Goal: Check status: Check status

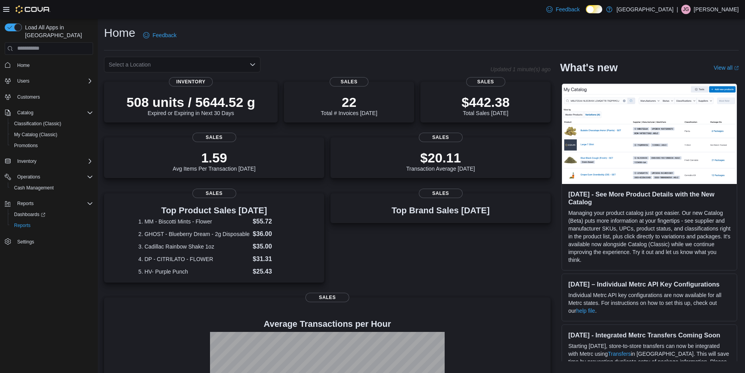
click at [253, 60] on div "Select a Location" at bounding box center [182, 65] width 157 height 16
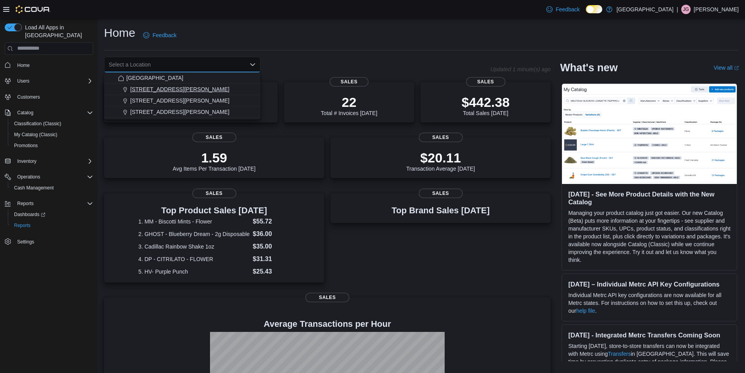
click at [148, 92] on span "[STREET_ADDRESS][PERSON_NAME]" at bounding box center [179, 89] width 99 height 8
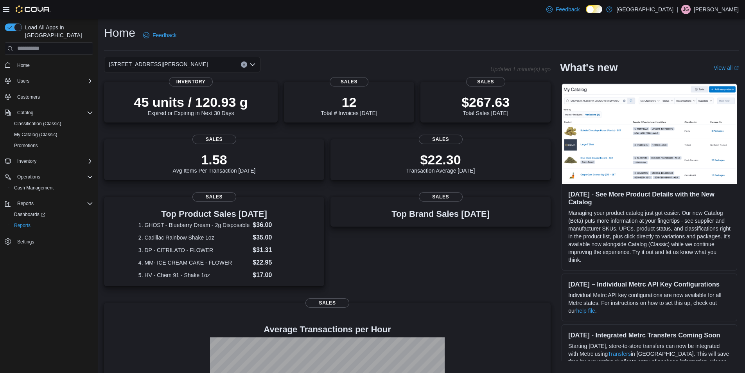
click at [288, 34] on div "Home Feedback" at bounding box center [421, 35] width 635 height 20
click at [255, 63] on icon "Open list of options" at bounding box center [253, 64] width 6 height 6
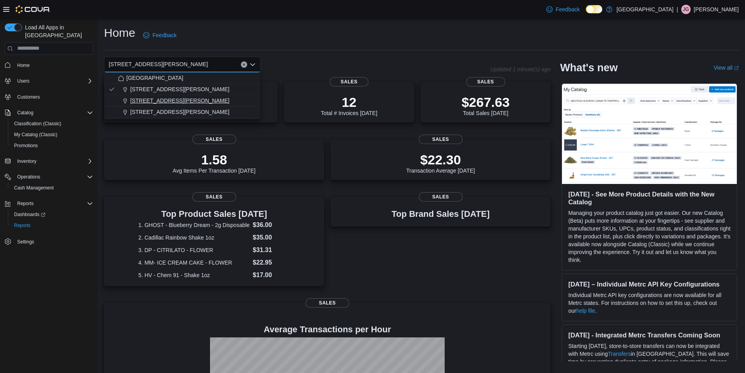
click at [175, 102] on span "[STREET_ADDRESS][PERSON_NAME]" at bounding box center [179, 101] width 99 height 8
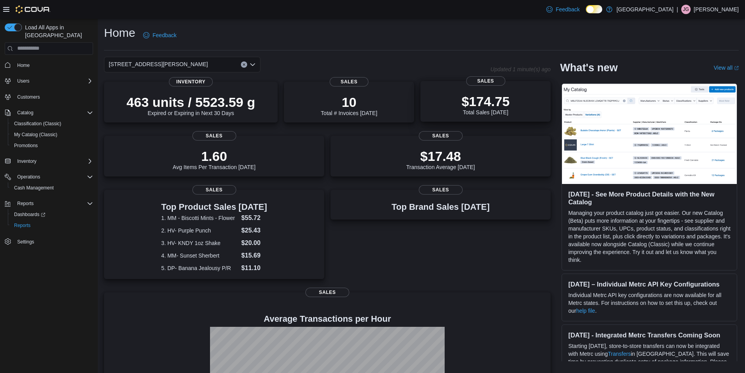
click at [507, 102] on p "$174.75" at bounding box center [486, 102] width 48 height 16
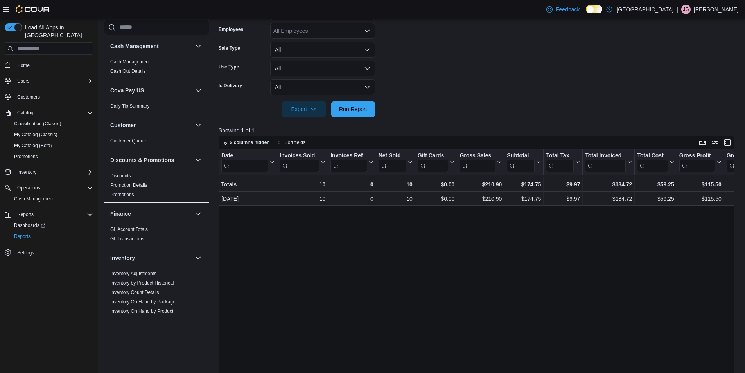
scroll to position [104, 0]
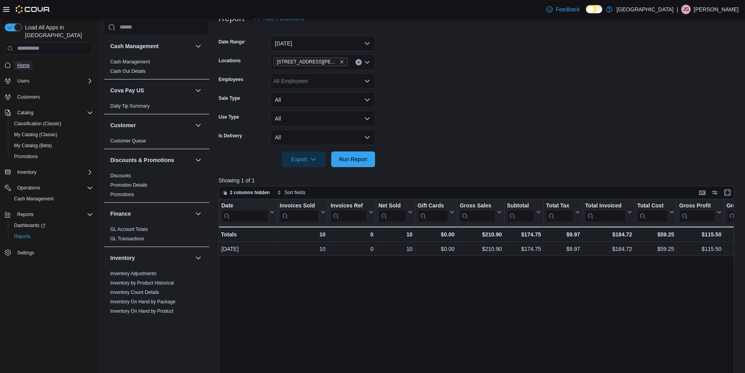
click at [24, 62] on span "Home" at bounding box center [23, 65] width 13 height 6
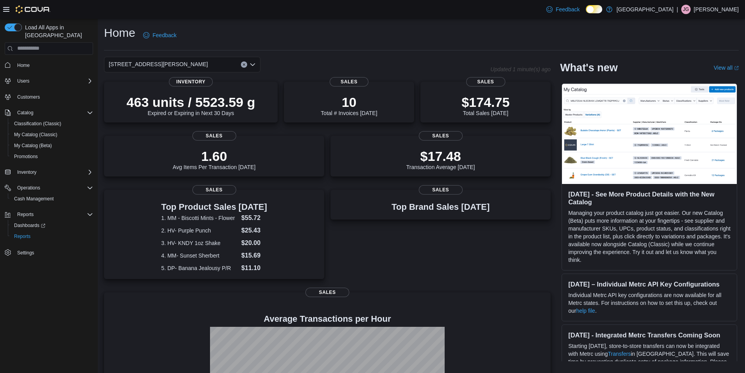
click at [254, 63] on icon "Open list of options" at bounding box center [253, 64] width 6 height 6
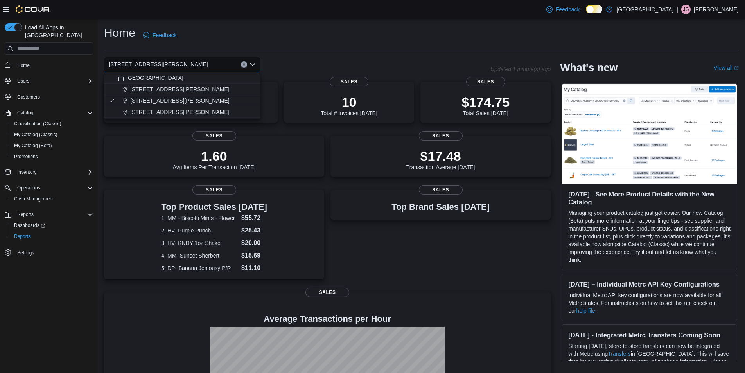
click at [183, 92] on div "[STREET_ADDRESS][PERSON_NAME]" at bounding box center [187, 89] width 138 height 8
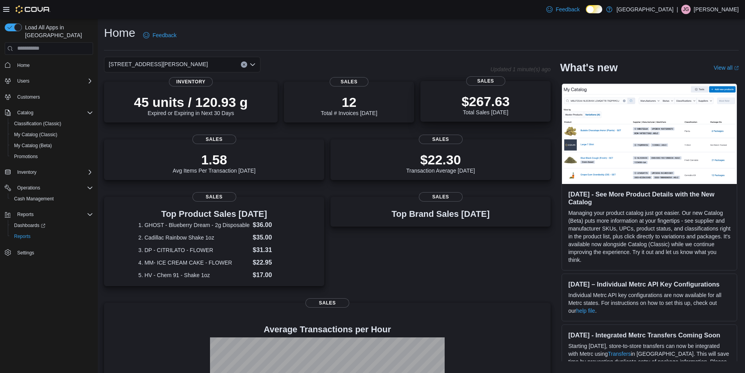
click at [520, 104] on div "$267.63 Total Sales [DATE]" at bounding box center [486, 102] width 118 height 25
